Goal: Transaction & Acquisition: Purchase product/service

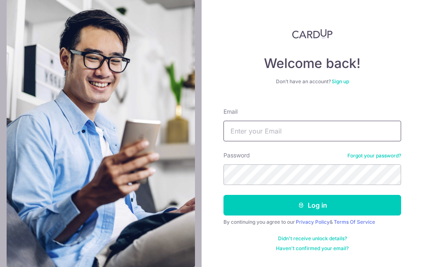
type input "[EMAIL_ADDRESS][DOMAIN_NAME]"
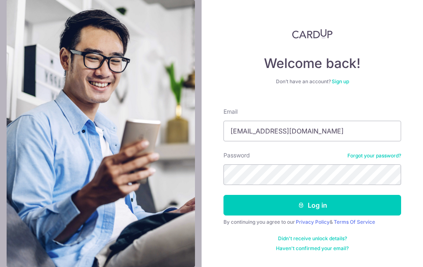
click at [331, 207] on button "Log in" at bounding box center [311, 205] width 177 height 21
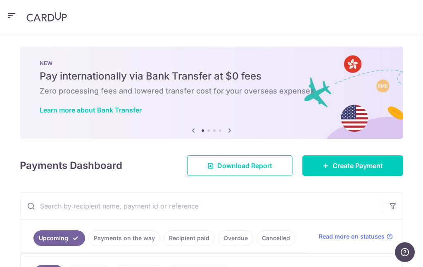
click at [359, 167] on span "Create Payment" at bounding box center [357, 166] width 50 height 10
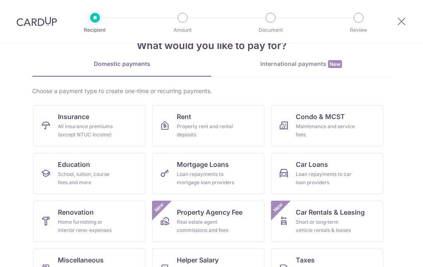
scroll to position [25, 0]
click at [326, 125] on div "Maintenance and service fees" at bounding box center [325, 130] width 59 height 17
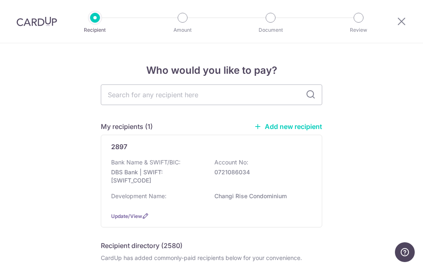
click at [279, 179] on div "Bank Name & SWIFT/BIC: DBS Bank | SWIFT: DBSSSGSGXXX Account No: 0721086034" at bounding box center [211, 173] width 201 height 31
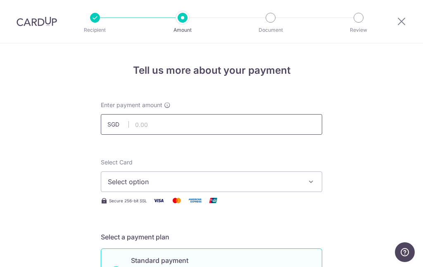
click at [270, 123] on input "text" at bounding box center [211, 124] width 221 height 21
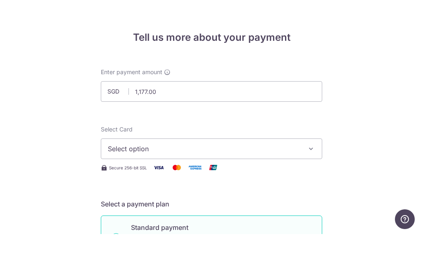
scroll to position [33, 0]
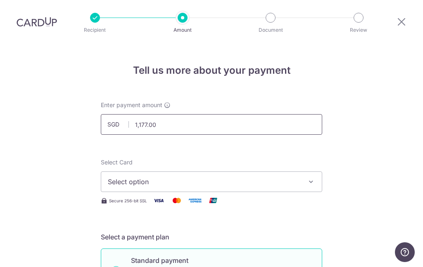
click at [280, 114] on input "1,177.00" at bounding box center [211, 124] width 221 height 21
click at [283, 177] on span "Select option" at bounding box center [204, 182] width 192 height 10
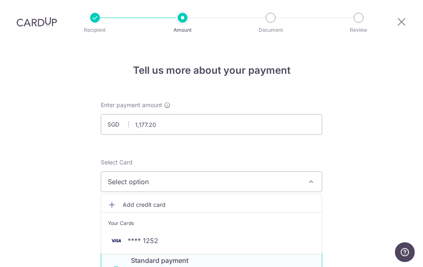
type input "1,177.20"
click at [262, 236] on span "**** 1252" at bounding box center [211, 241] width 207 height 10
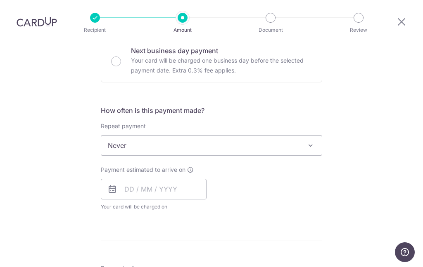
scroll to position [262, 0]
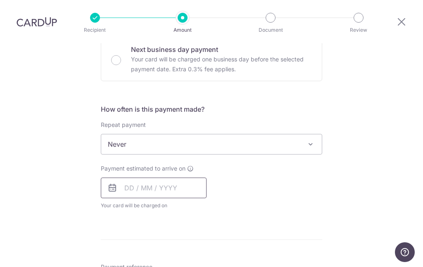
click at [170, 178] on input "text" at bounding box center [154, 188] width 106 height 21
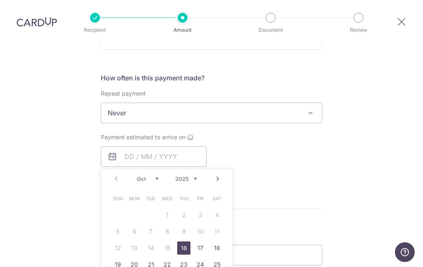
scroll to position [329, 0]
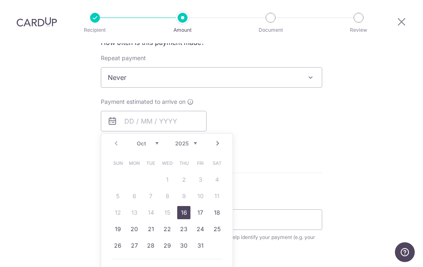
click at [185, 206] on link "16" at bounding box center [183, 212] width 13 height 13
type input "[DATE]"
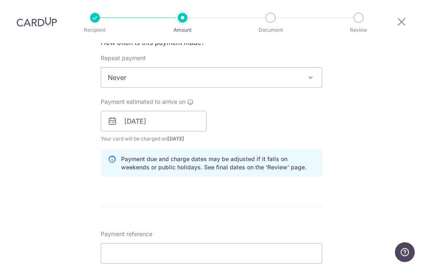
click at [184, 182] on form "Enter payment amount SGD 1,177.20 1177.20 Select Card **** 1252 Add credit card…" at bounding box center [211, 116] width 221 height 687
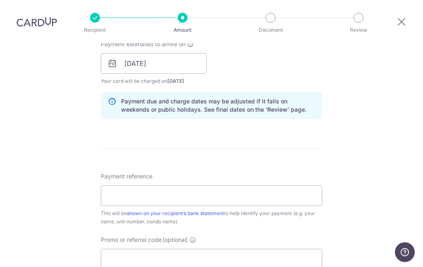
scroll to position [409, 0]
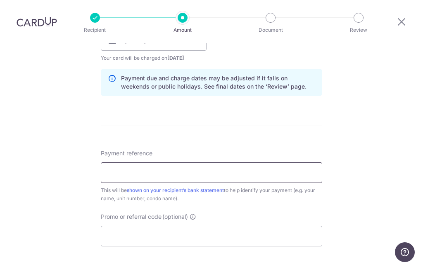
click at [297, 163] on input "Payment reference" at bounding box center [211, 173] width 221 height 21
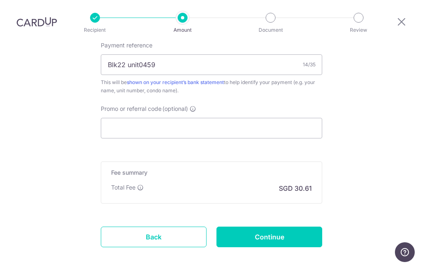
scroll to position [518, 0]
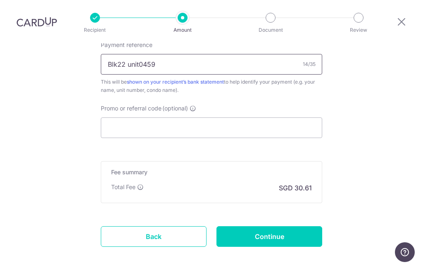
type input "Blk22 unit0459"
click at [267, 118] on input "Promo or referral code (optional)" at bounding box center [211, 128] width 221 height 21
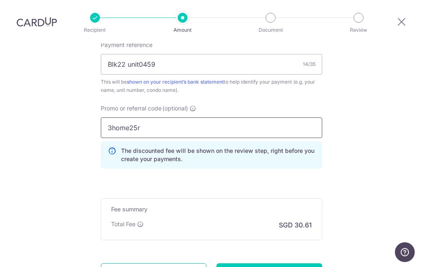
type input "3home25r"
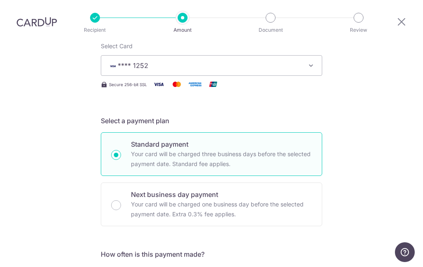
scroll to position [233, 0]
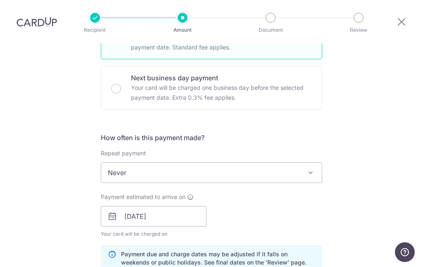
click at [310, 168] on span at bounding box center [310, 173] width 10 height 10
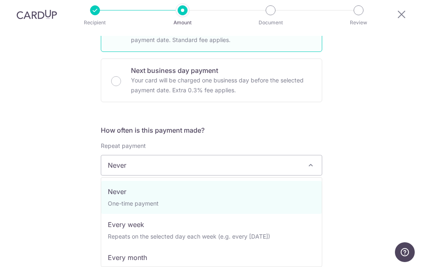
select select "3"
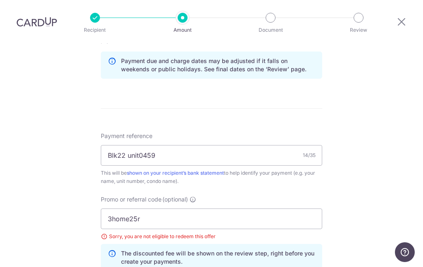
scroll to position [466, 0]
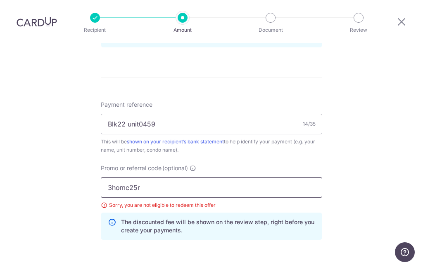
click at [301, 177] on input "3home25r" at bounding box center [211, 187] width 221 height 21
click at [287, 177] on input "3home25r" at bounding box center [211, 187] width 221 height 21
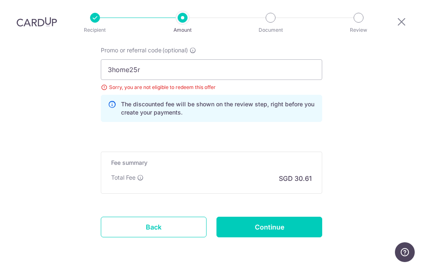
scroll to position [584, 0]
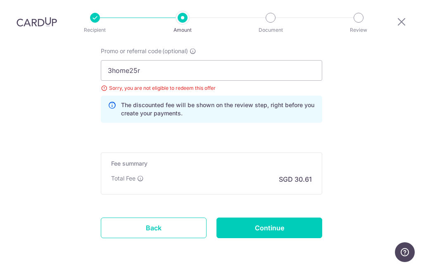
click at [298, 218] on input "Continue" at bounding box center [269, 228] width 106 height 21
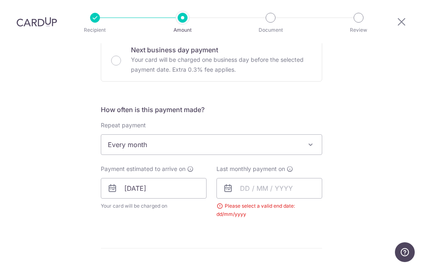
scroll to position [272, 0]
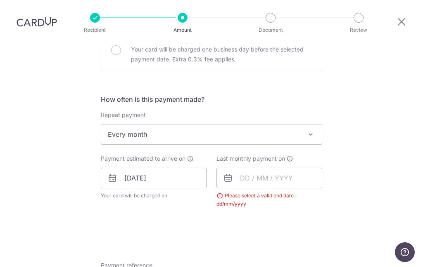
click at [313, 130] on span at bounding box center [310, 135] width 10 height 10
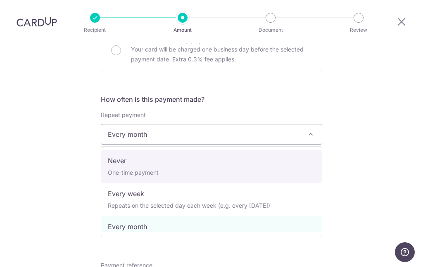
select select "1"
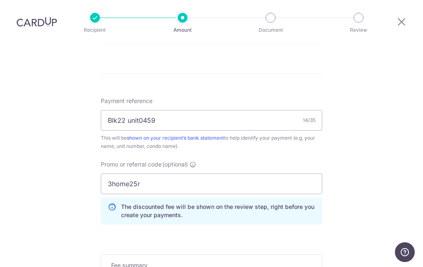
scroll to position [463, 0]
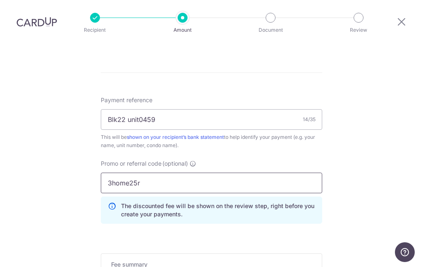
click at [286, 173] on input "3home25r" at bounding box center [211, 183] width 221 height 21
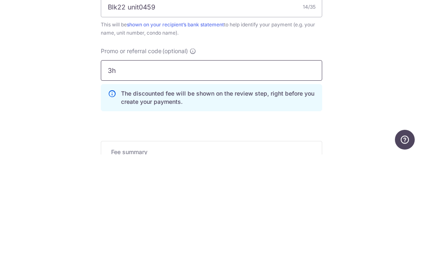
type input "3"
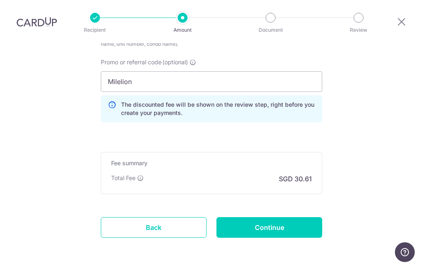
scroll to position [564, 0]
type input "Milelion"
click at [293, 218] on input "Continue" at bounding box center [269, 228] width 106 height 21
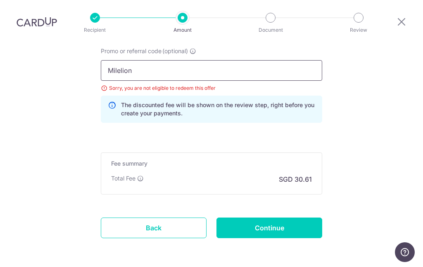
click at [278, 60] on input "Milelion" at bounding box center [211, 70] width 221 height 21
type input "M"
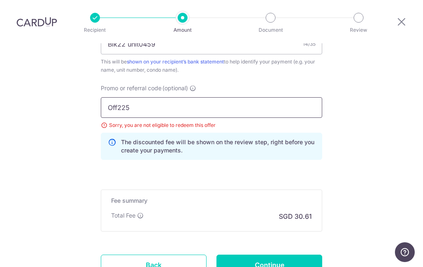
type input "Off225"
click at [296, 255] on input "Continue" at bounding box center [269, 265] width 106 height 21
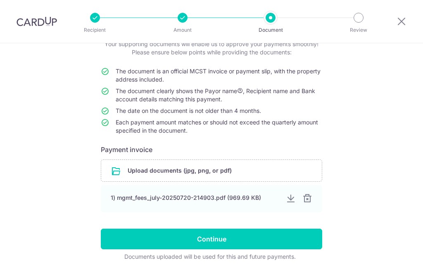
scroll to position [61, 0]
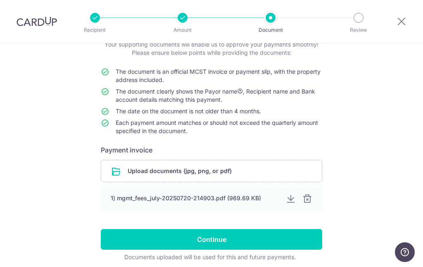
click at [270, 175] on input "file" at bounding box center [211, 171] width 220 height 21
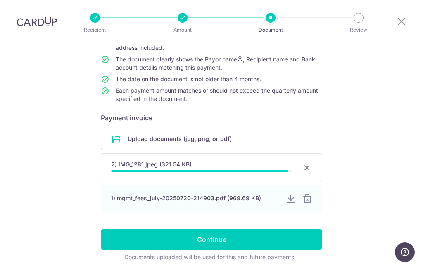
scroll to position [91, 0]
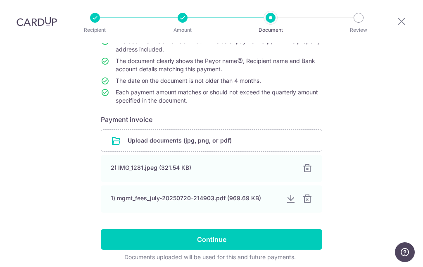
click at [257, 178] on div "2) IMG_1281.jpeg (321.54 KB) 100%" at bounding box center [211, 168] width 221 height 27
click at [308, 170] on div at bounding box center [307, 169] width 10 height 10
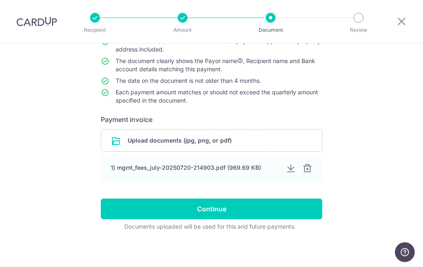
scroll to position [61, 0]
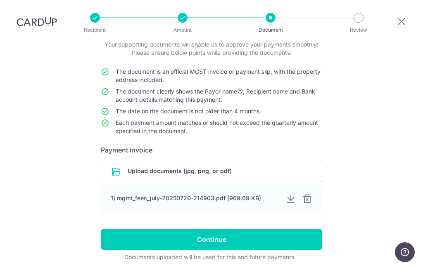
click at [308, 201] on div at bounding box center [307, 199] width 10 height 10
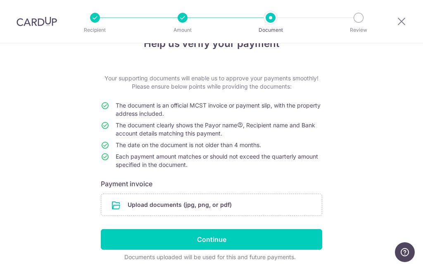
click at [244, 206] on input "file" at bounding box center [211, 204] width 220 height 21
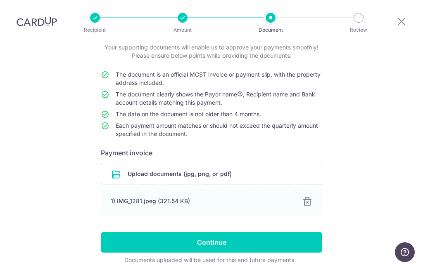
scroll to position [59, 0]
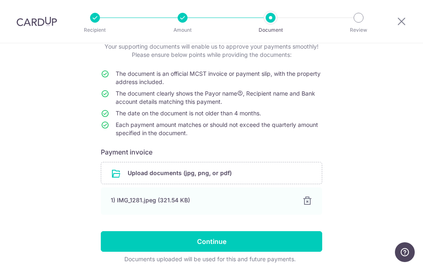
click at [272, 244] on input "Continue" at bounding box center [211, 242] width 221 height 21
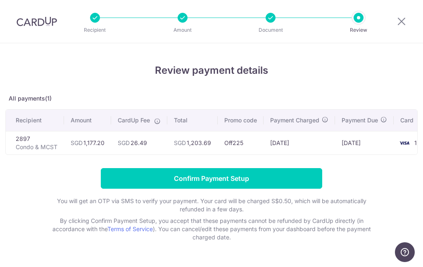
click at [76, 99] on p "All payments(1)" at bounding box center [211, 99] width 412 height 8
click at [290, 184] on input "Confirm Payment Setup" at bounding box center [211, 178] width 221 height 21
